Goal: Task Accomplishment & Management: Complete application form

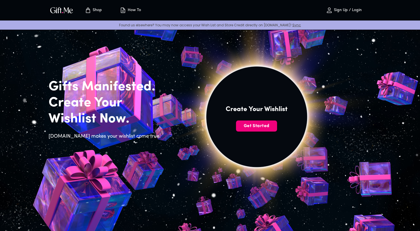
click at [266, 130] on button "Get Started" at bounding box center [256, 126] width 41 height 11
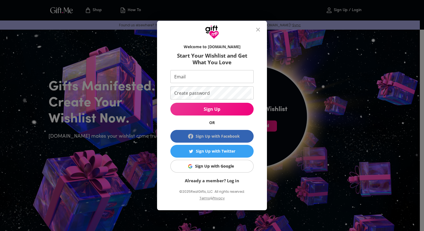
click at [237, 135] on div "Sign Up with Facebook" at bounding box center [218, 136] width 44 height 6
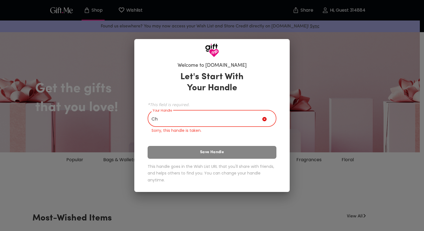
type input "C"
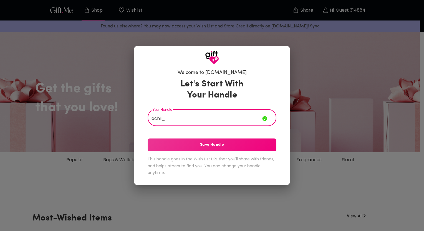
type input "achii_"
click at [199, 147] on span "Save Handle" at bounding box center [212, 145] width 129 height 6
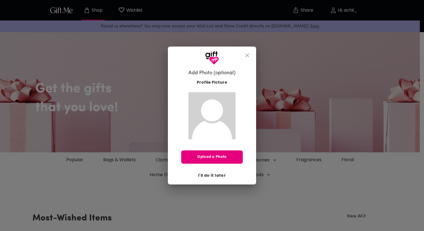
click at [216, 173] on span "I'll do it later" at bounding box center [212, 176] width 28 height 6
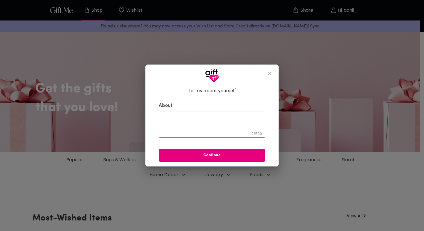
click at [216, 152] on button "Continue" at bounding box center [212, 155] width 107 height 13
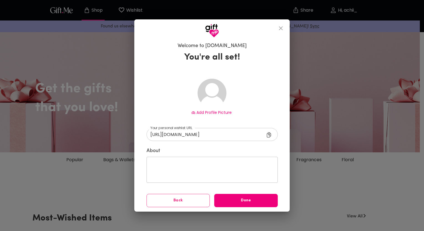
click at [226, 201] on span "Done" at bounding box center [246, 201] width 64 height 6
